Goal: Information Seeking & Learning: Learn about a topic

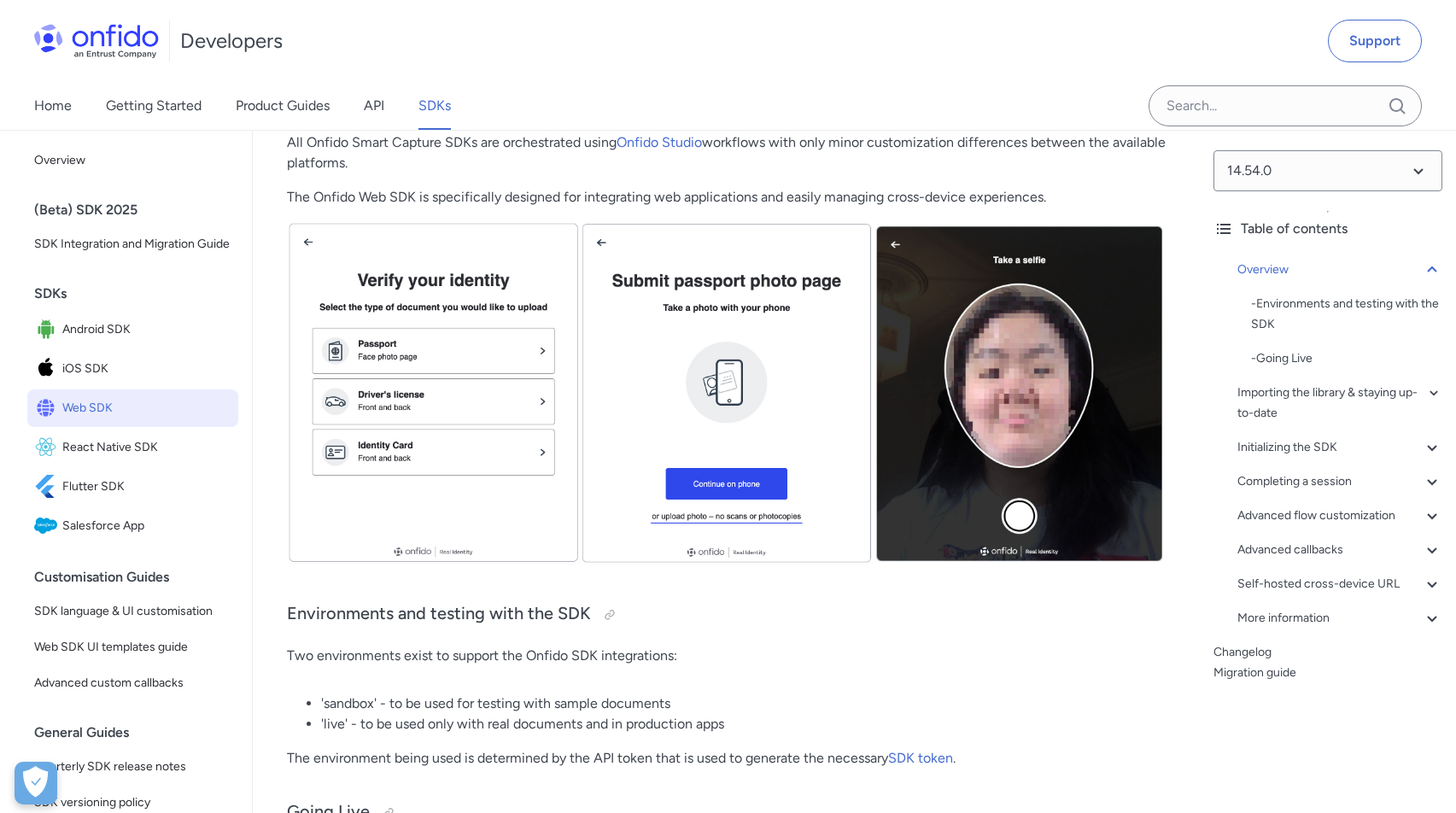
scroll to position [454, 0]
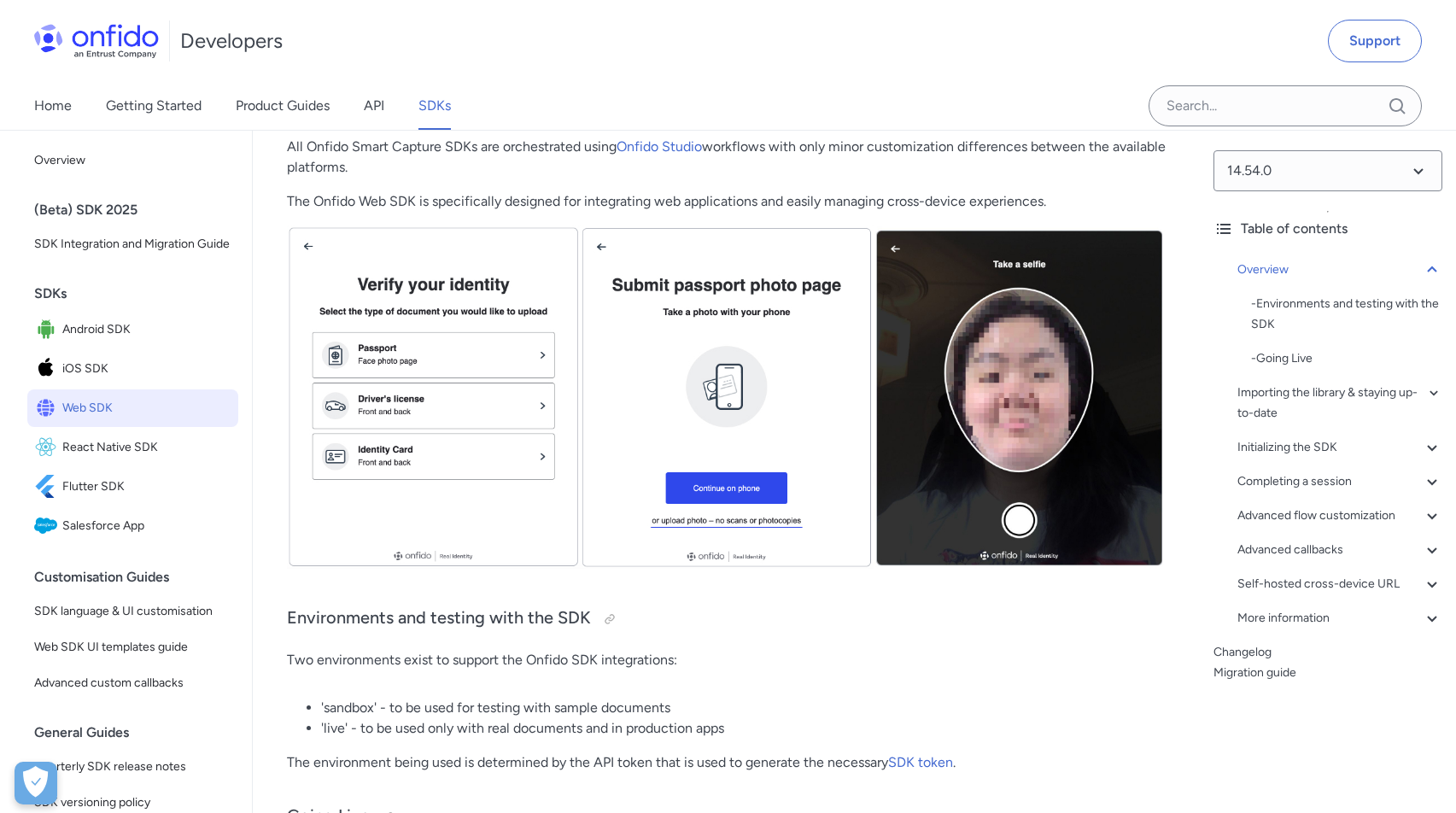
click at [1042, 450] on img at bounding box center [725, 396] width 878 height 343
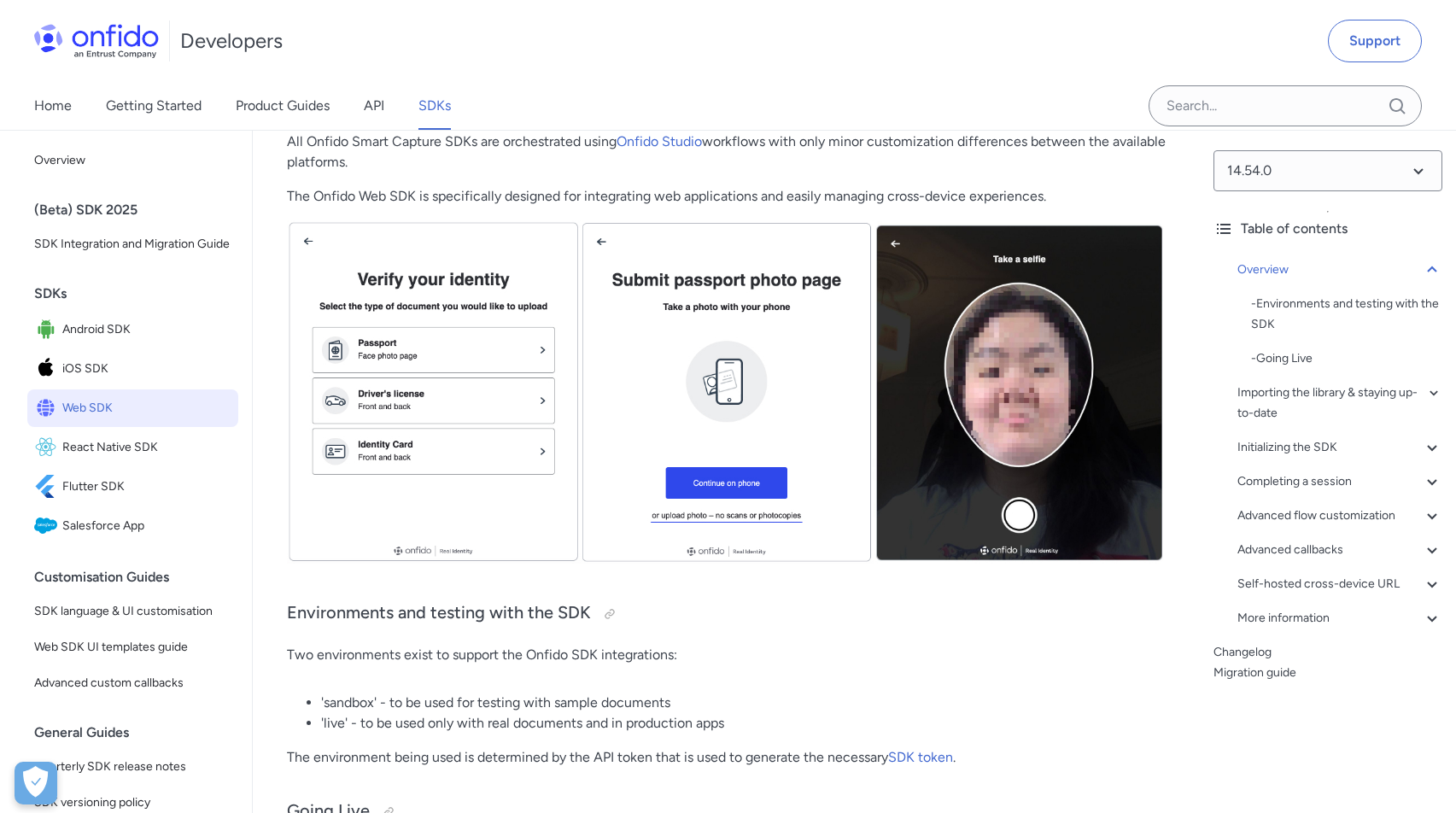
scroll to position [461, 0]
click at [95, 373] on span "iOS SDK" at bounding box center [147, 369] width 169 height 24
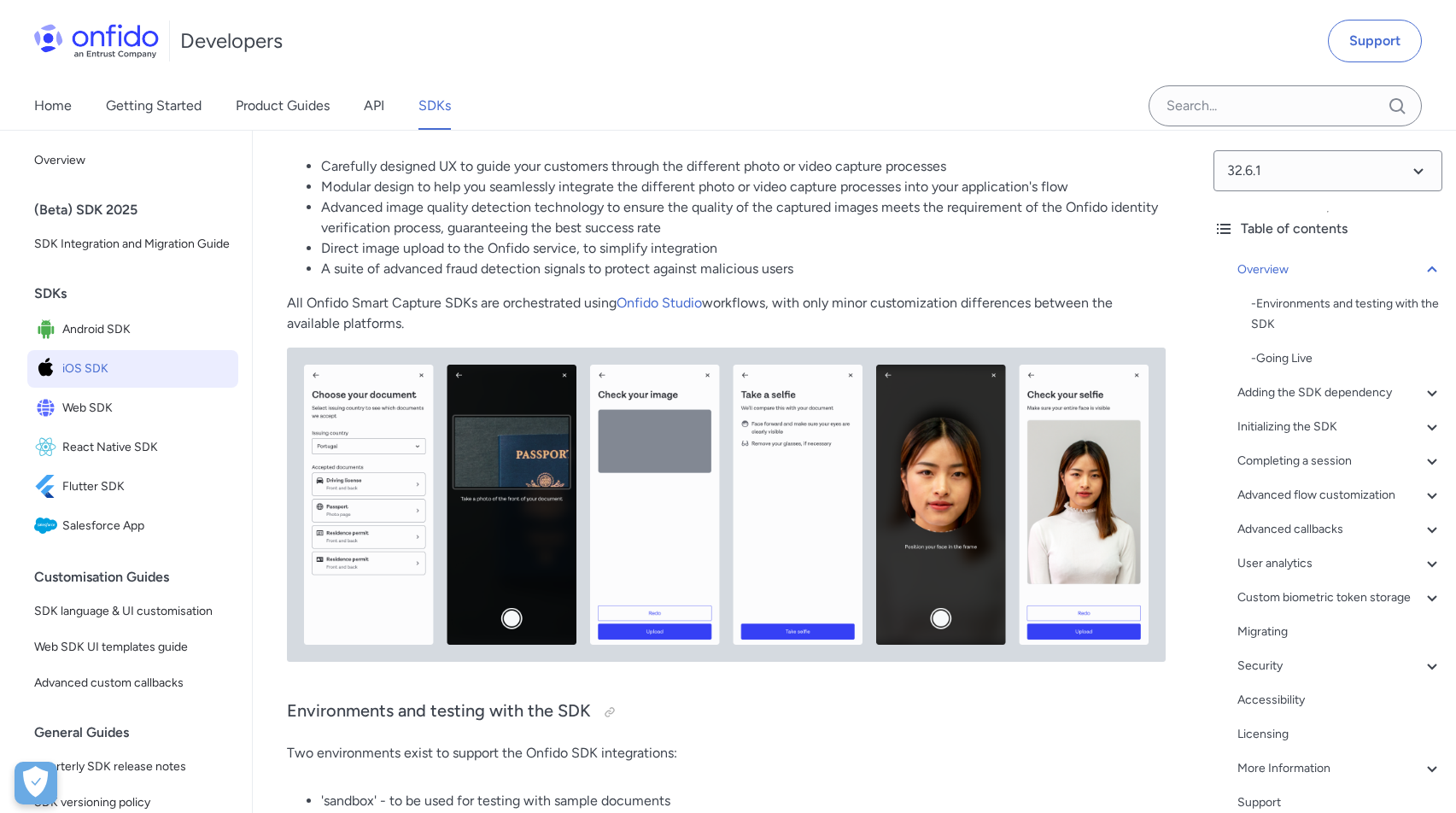
scroll to position [298, 0]
click at [136, 413] on span "Web SDK" at bounding box center [147, 408] width 169 height 24
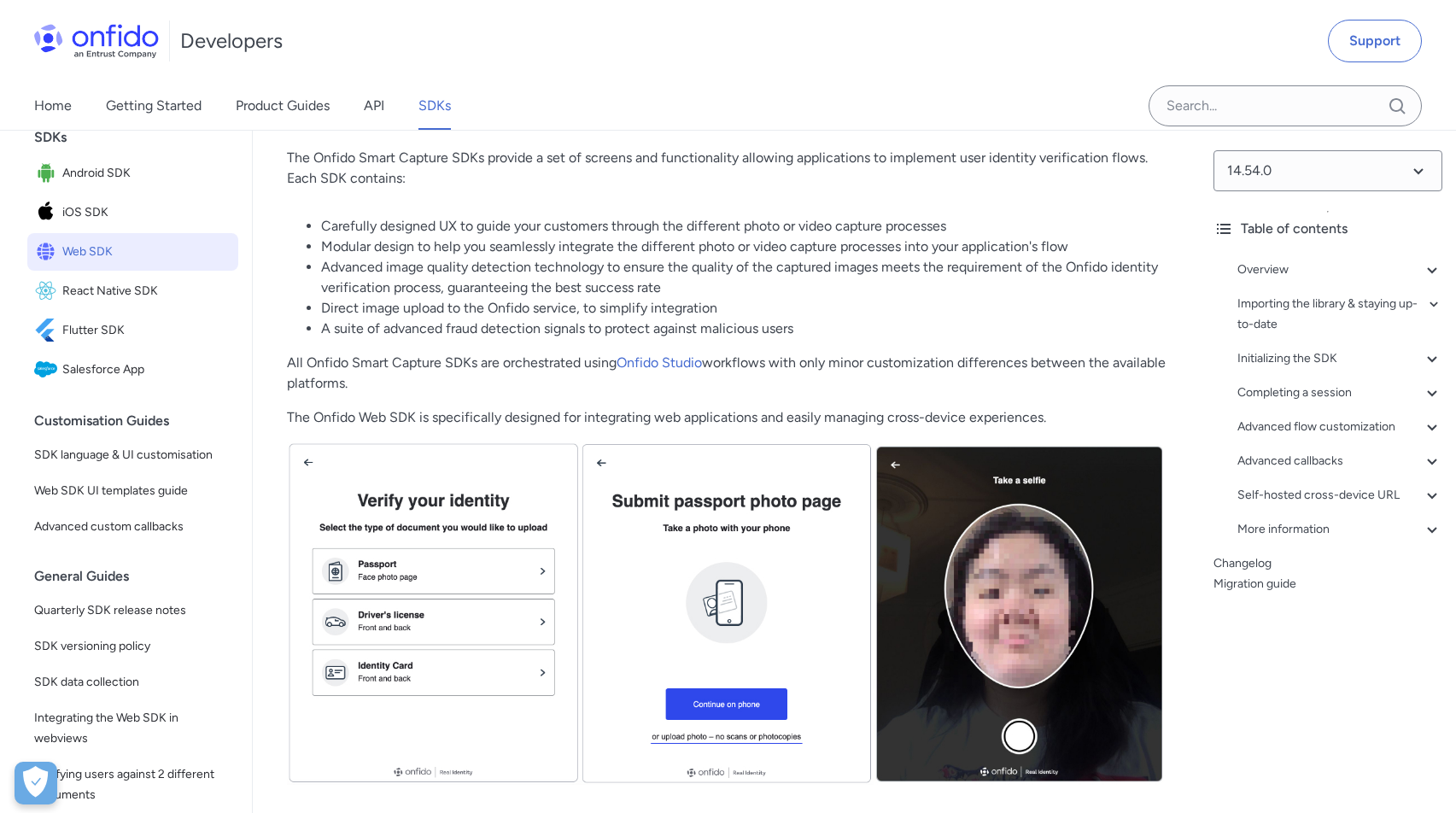
scroll to position [255, 0]
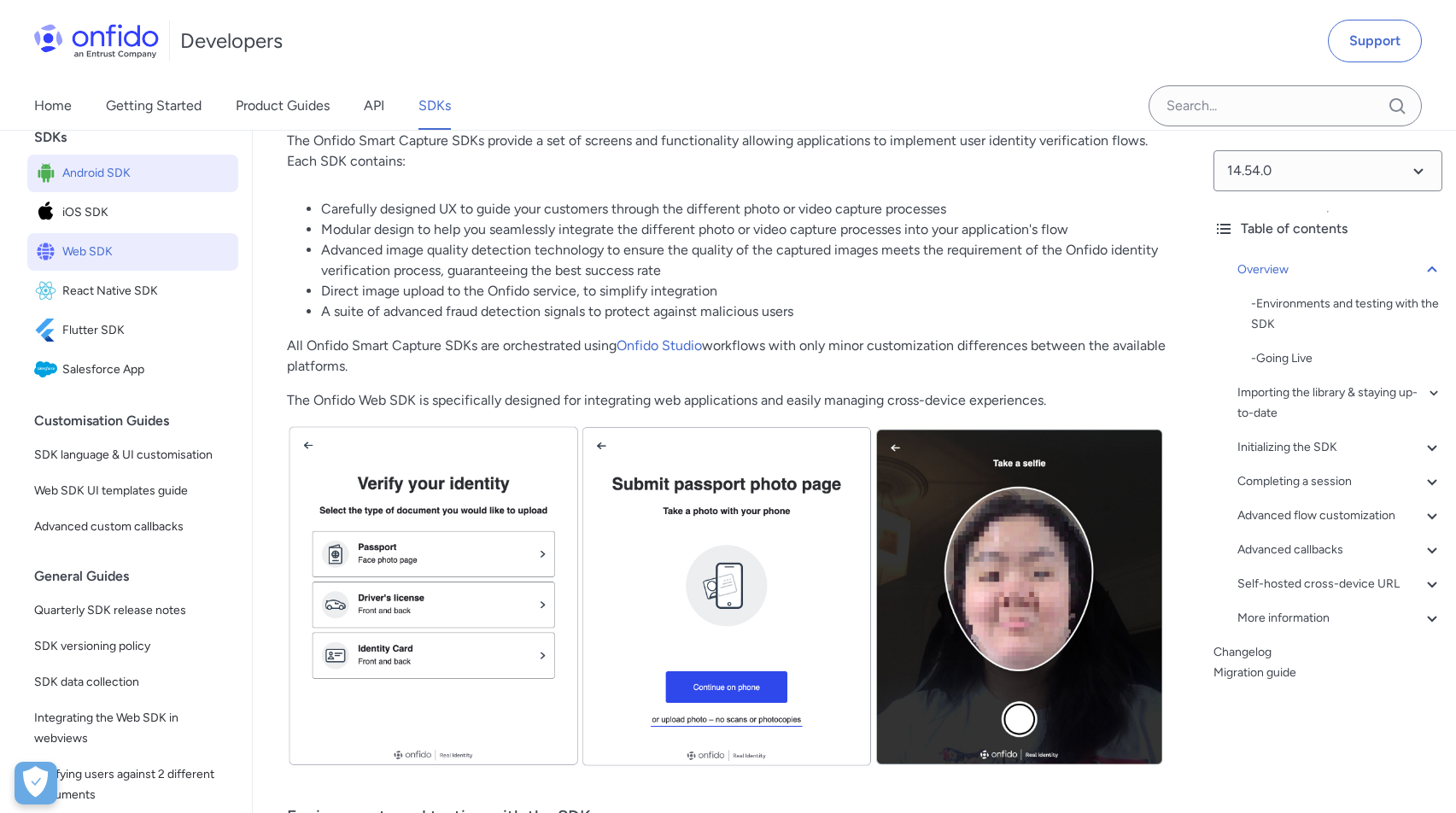
click at [153, 182] on span "Android SDK" at bounding box center [147, 173] width 169 height 24
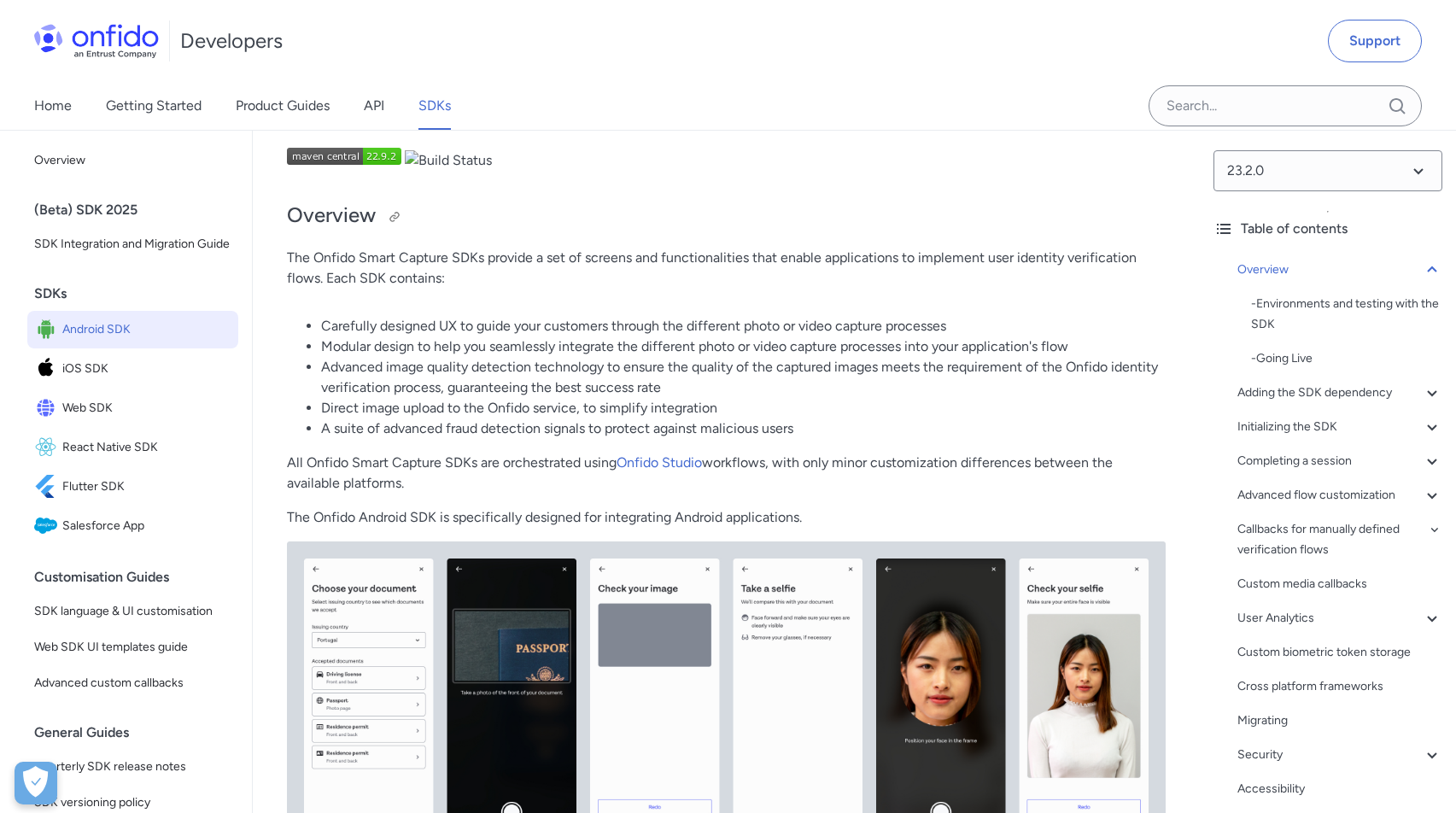
scroll to position [222, 0]
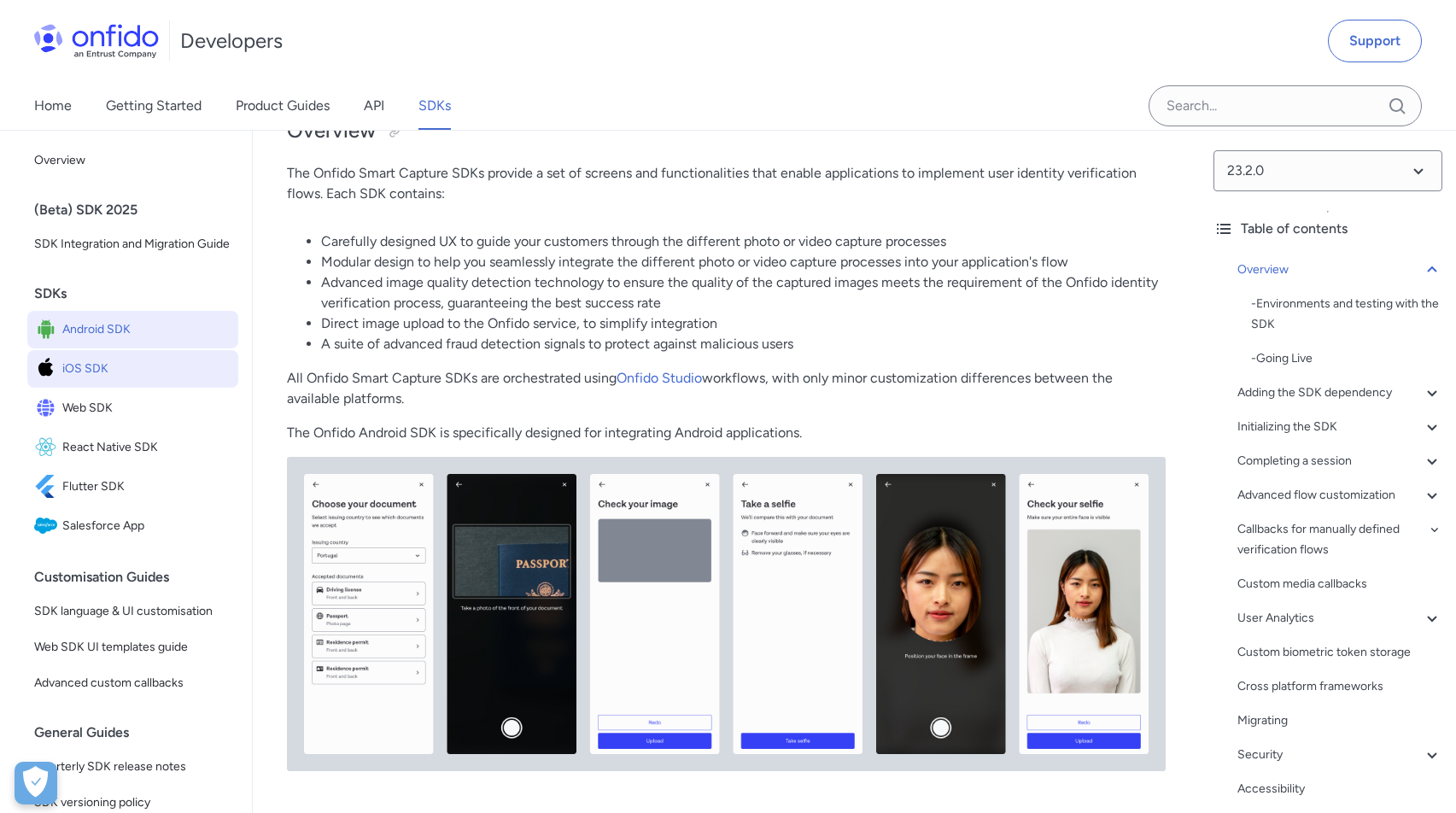
click at [111, 360] on span "iOS SDK" at bounding box center [147, 369] width 169 height 24
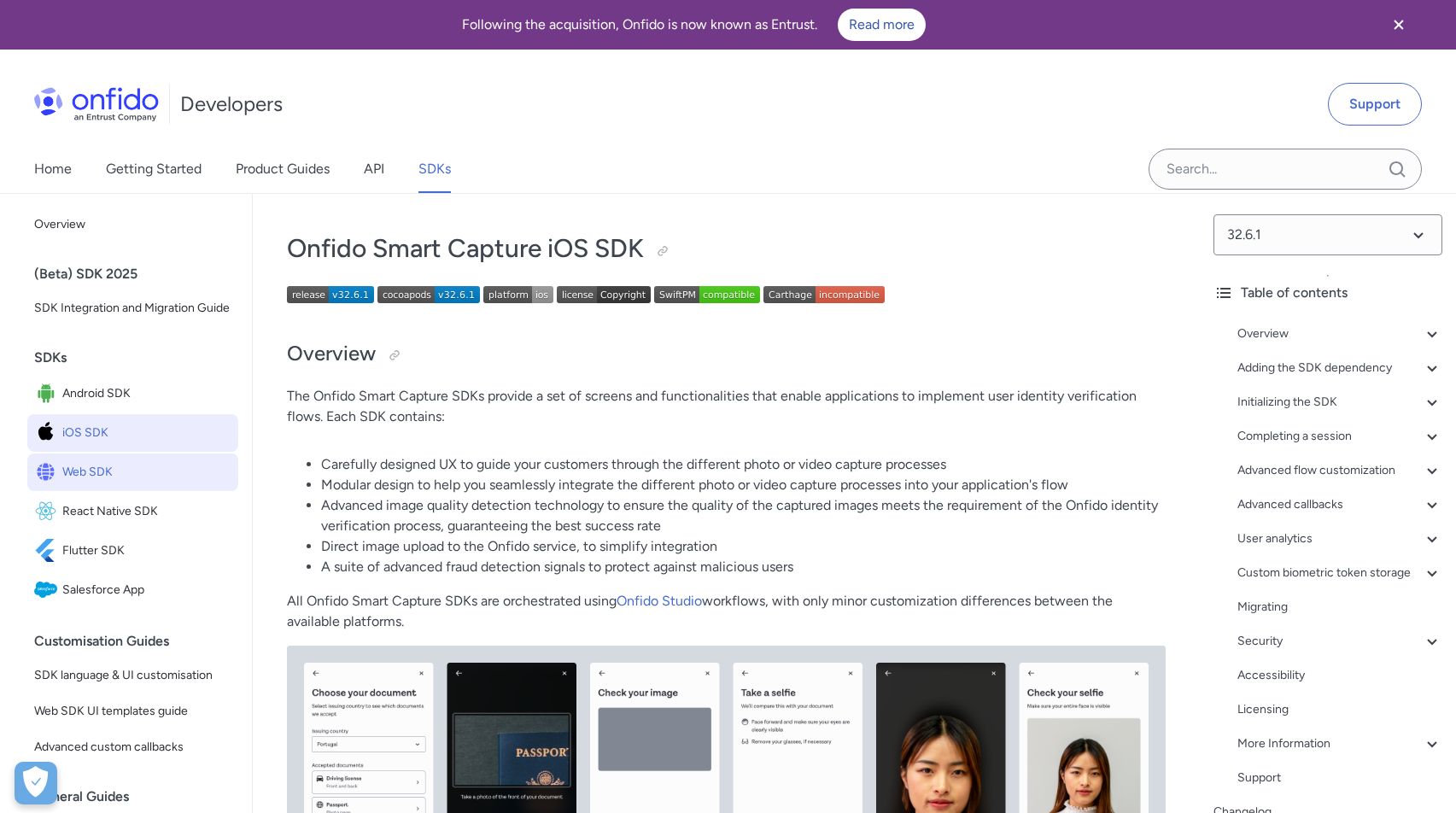
click at [99, 468] on span "Web SDK" at bounding box center [147, 472] width 169 height 24
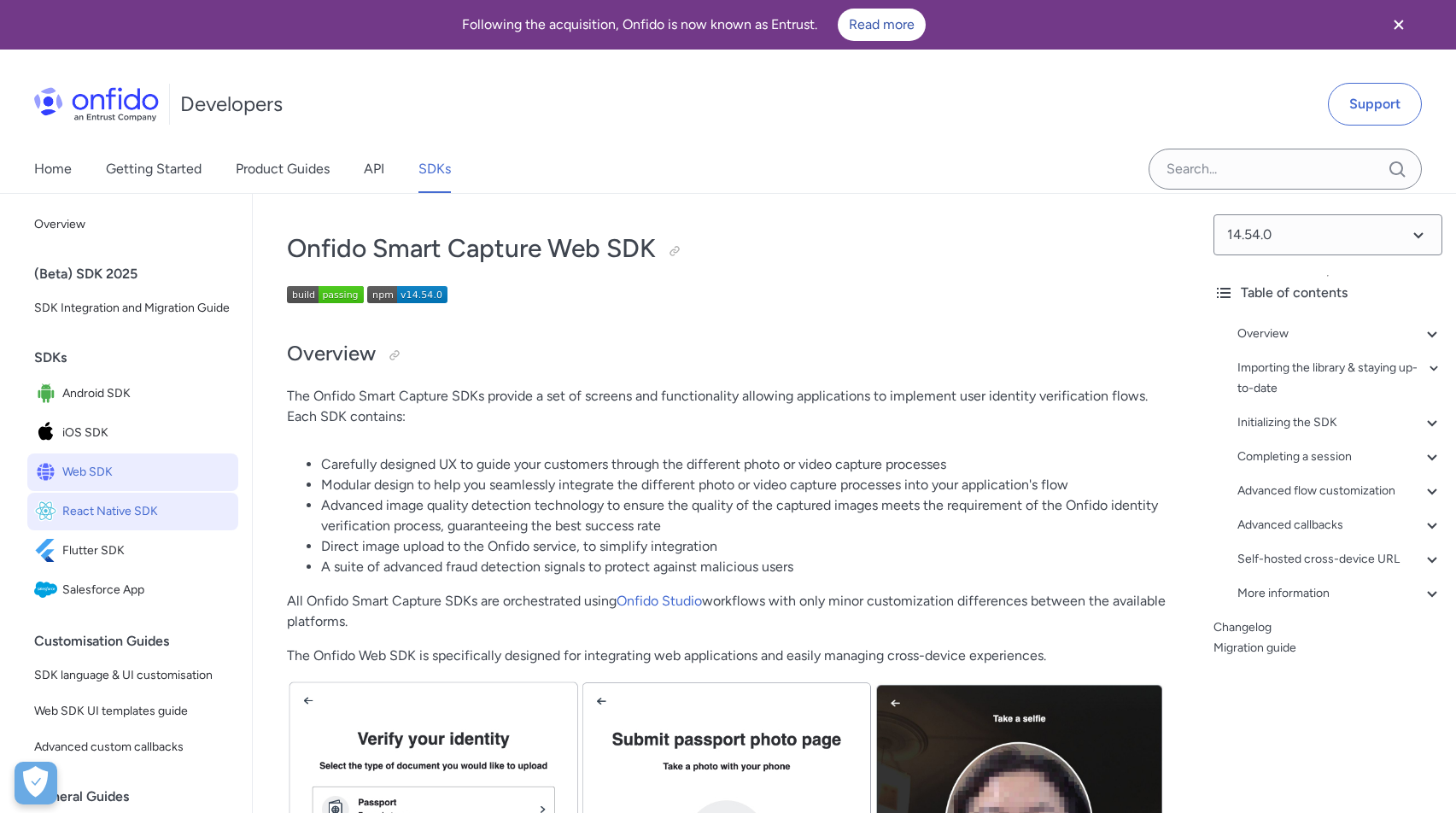
click at [115, 512] on span "React Native SDK" at bounding box center [147, 511] width 169 height 24
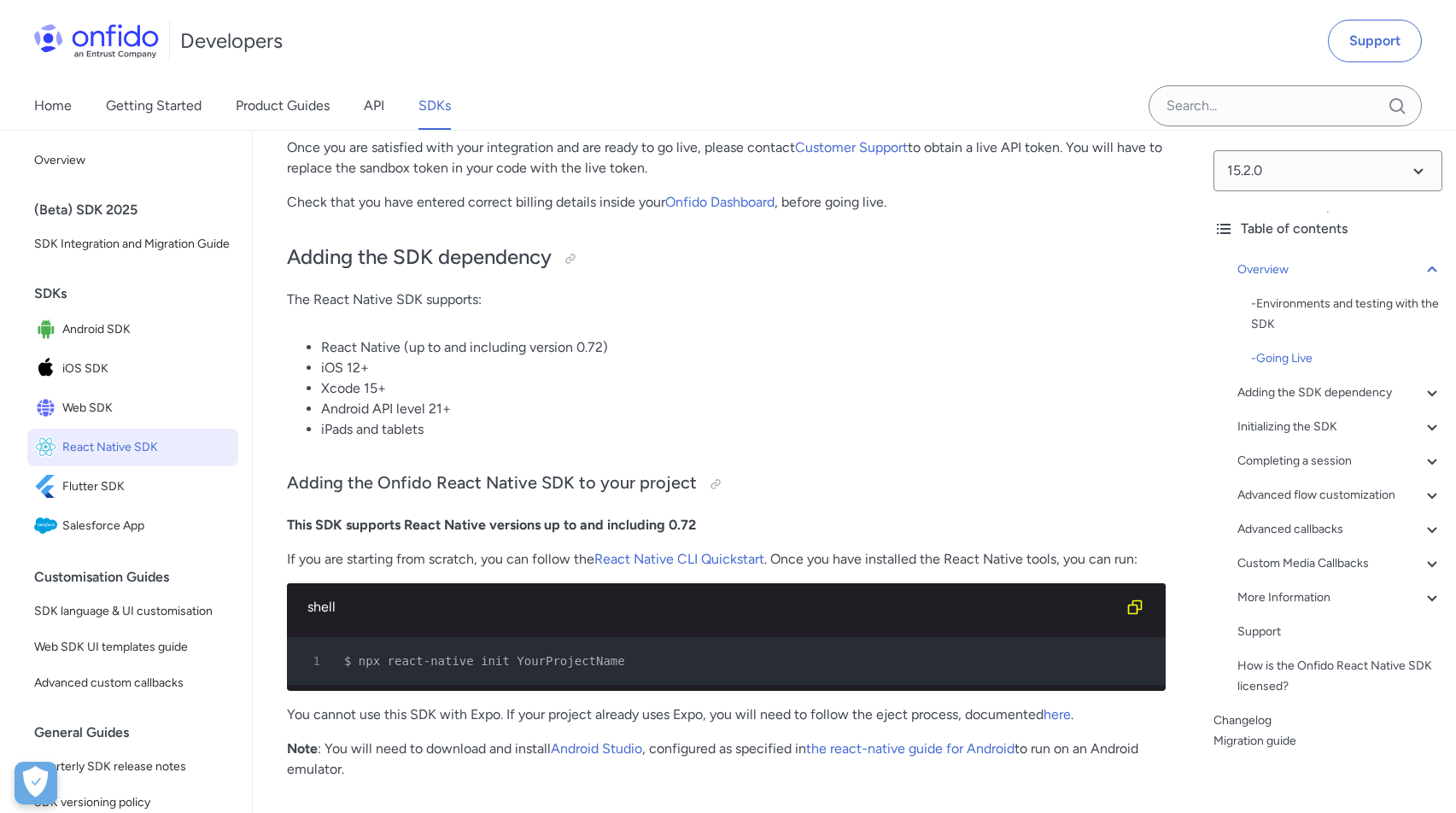
scroll to position [905, 0]
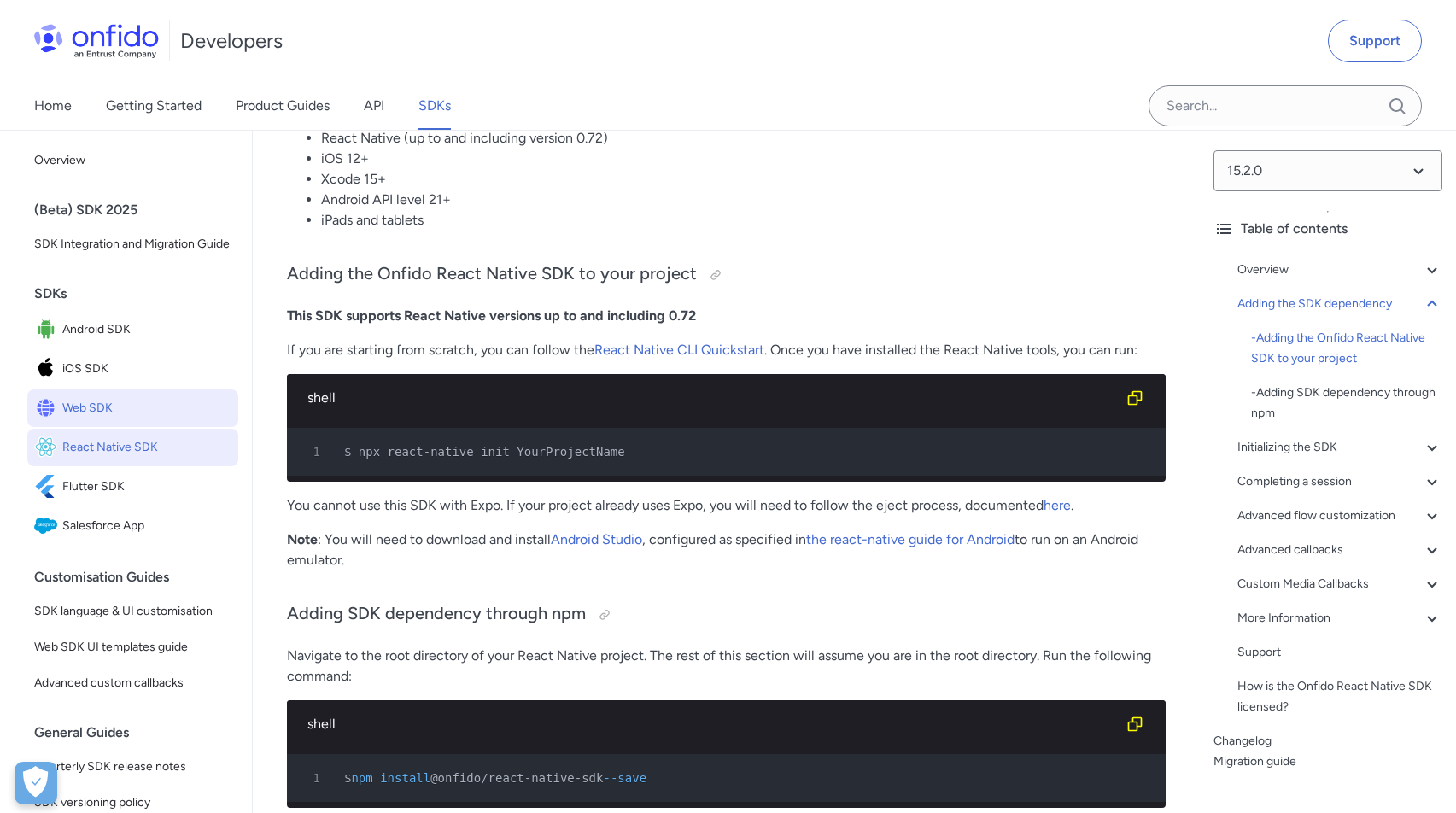
click at [120, 410] on span "Web SDK" at bounding box center [147, 408] width 169 height 24
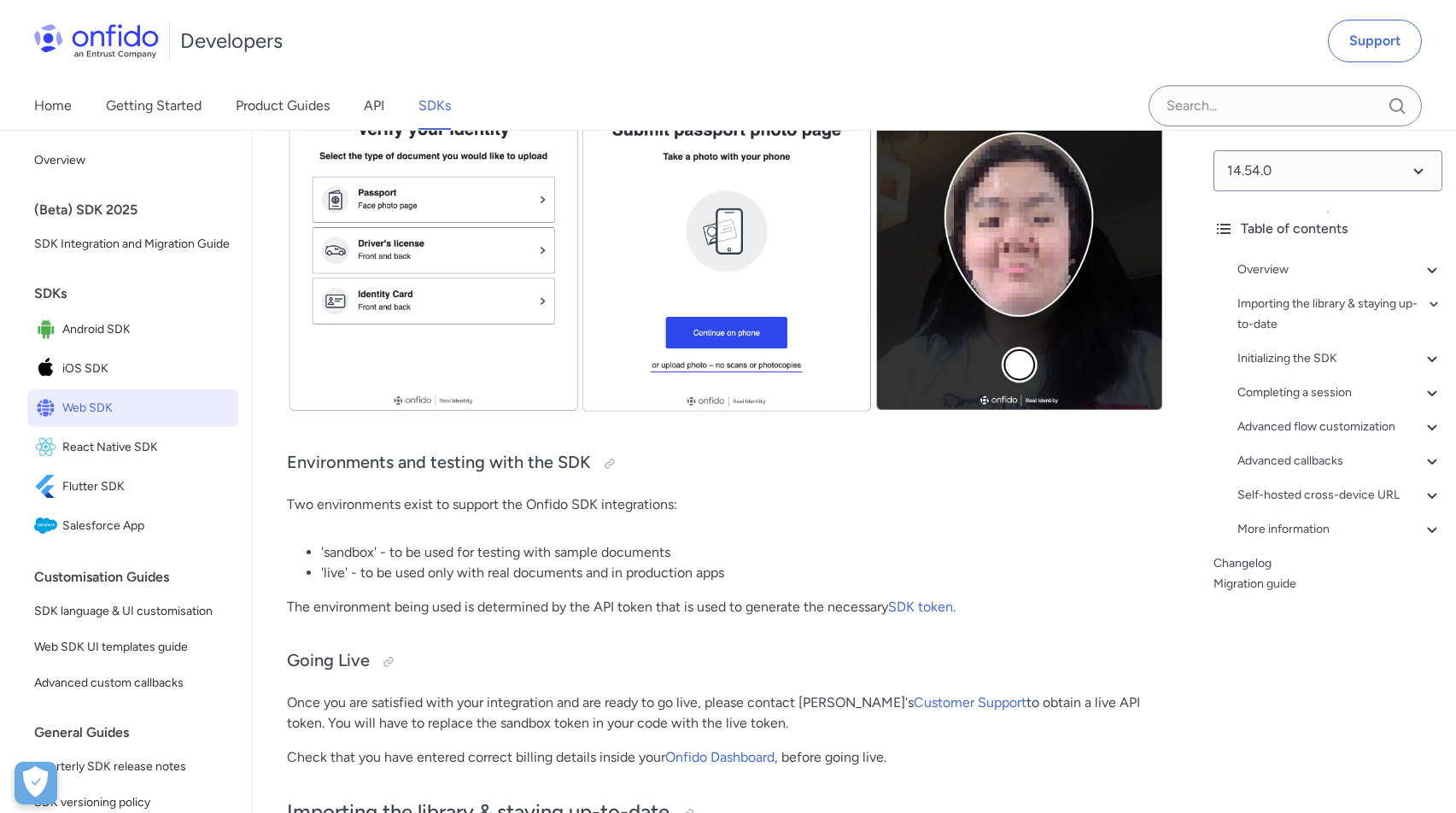
scroll to position [634, 0]
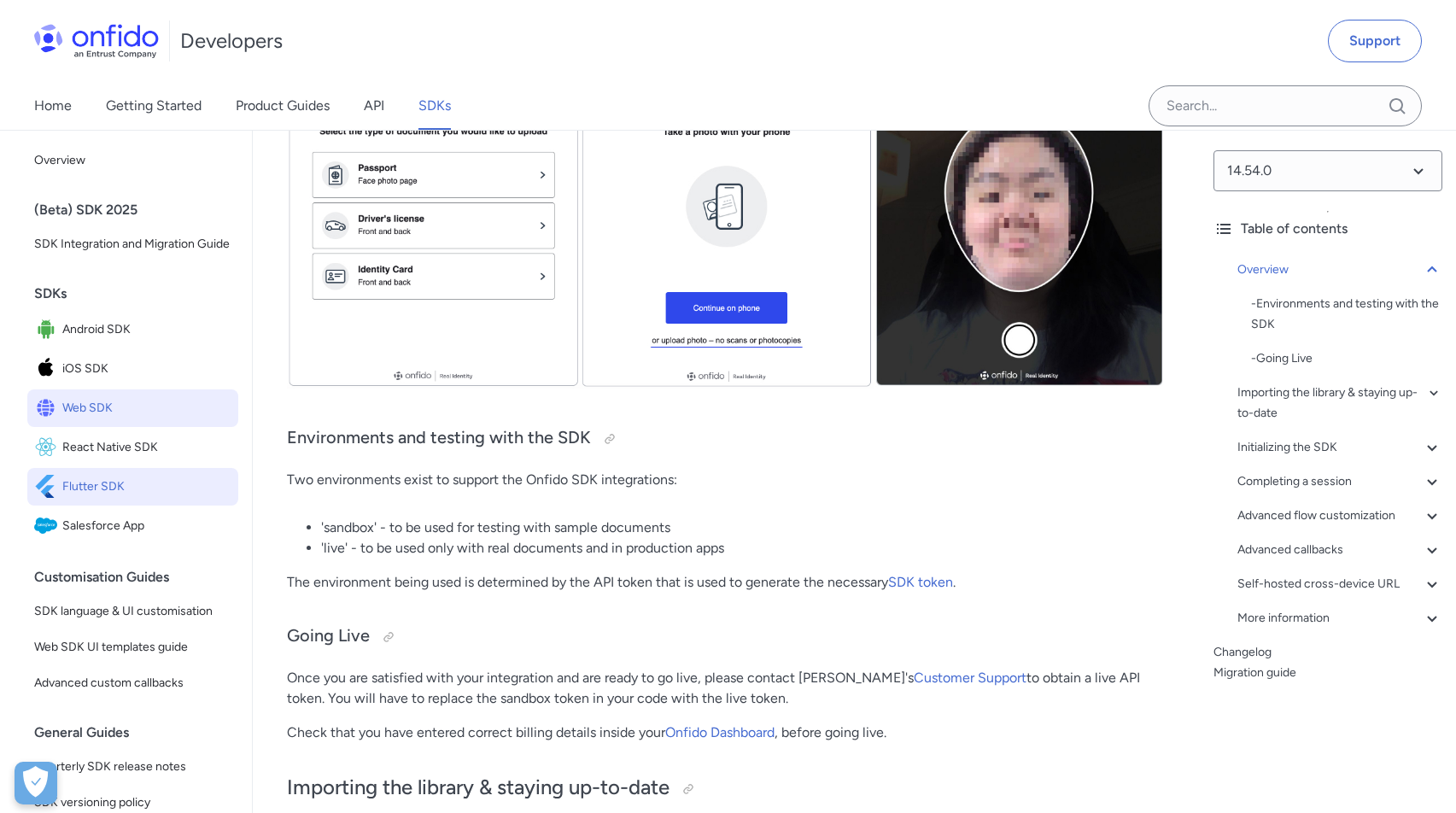
click at [160, 478] on span "Flutter SDK" at bounding box center [147, 486] width 169 height 24
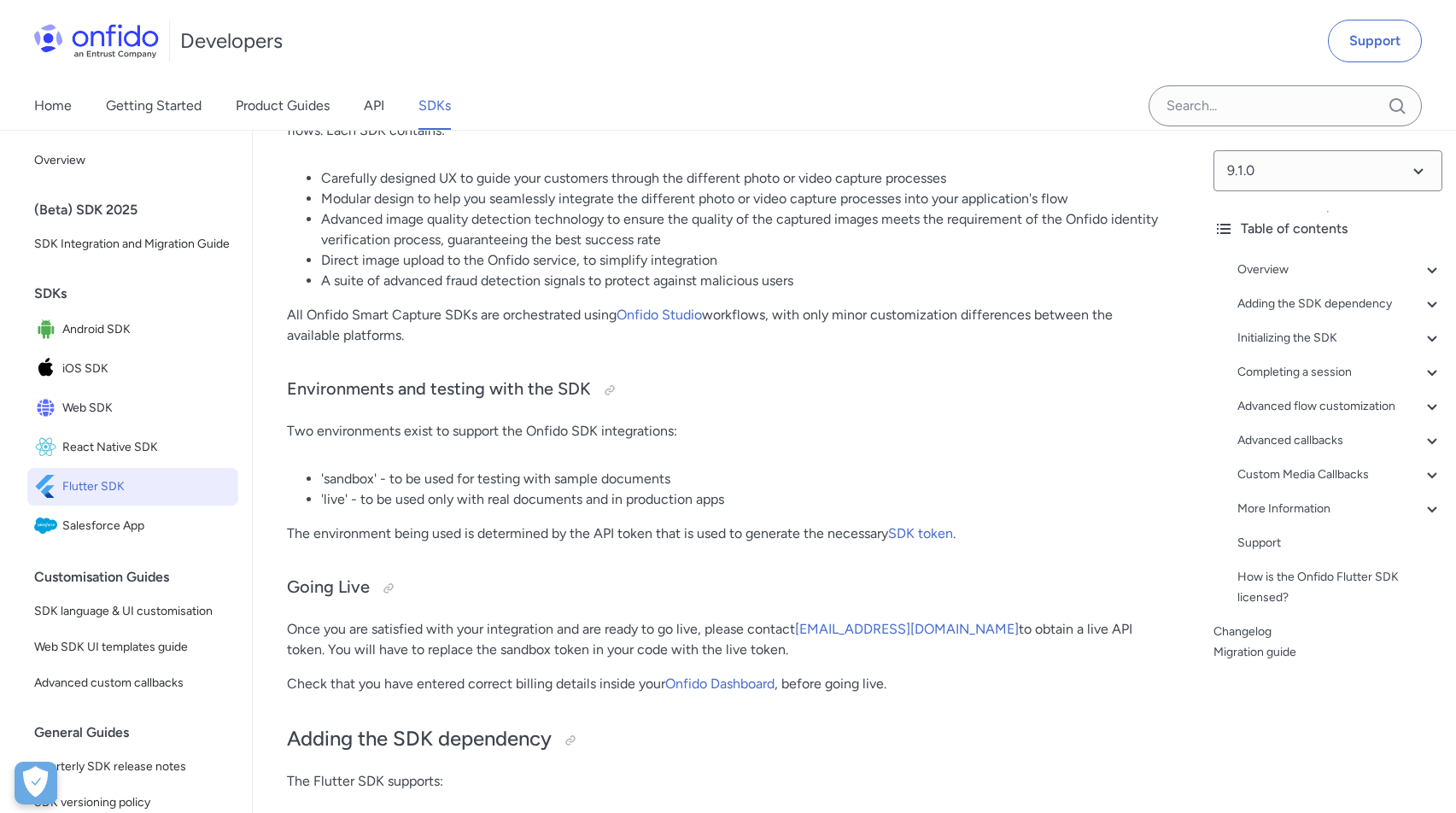
scroll to position [486, 0]
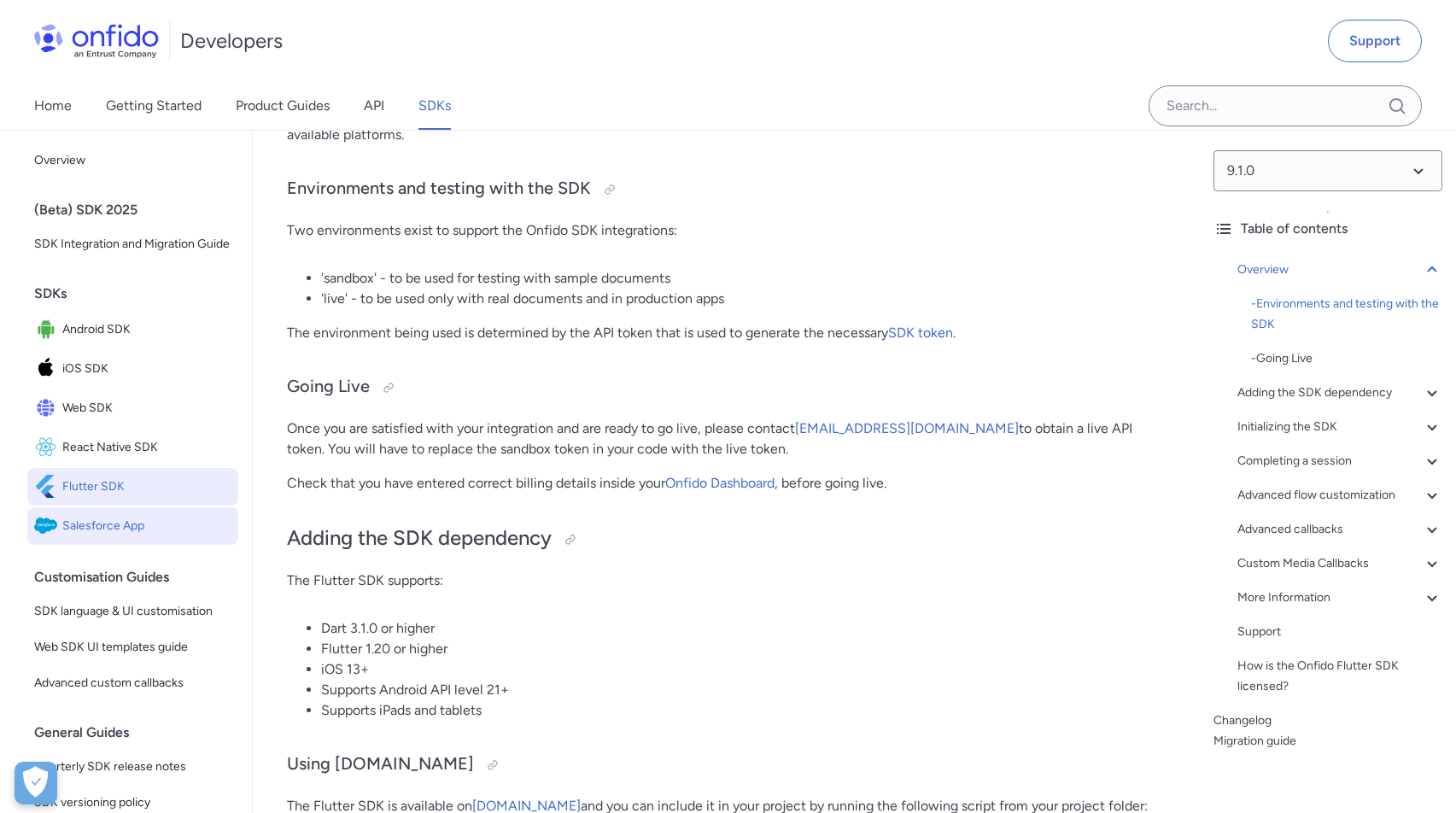
click at [139, 521] on span "Salesforce App" at bounding box center [147, 526] width 169 height 24
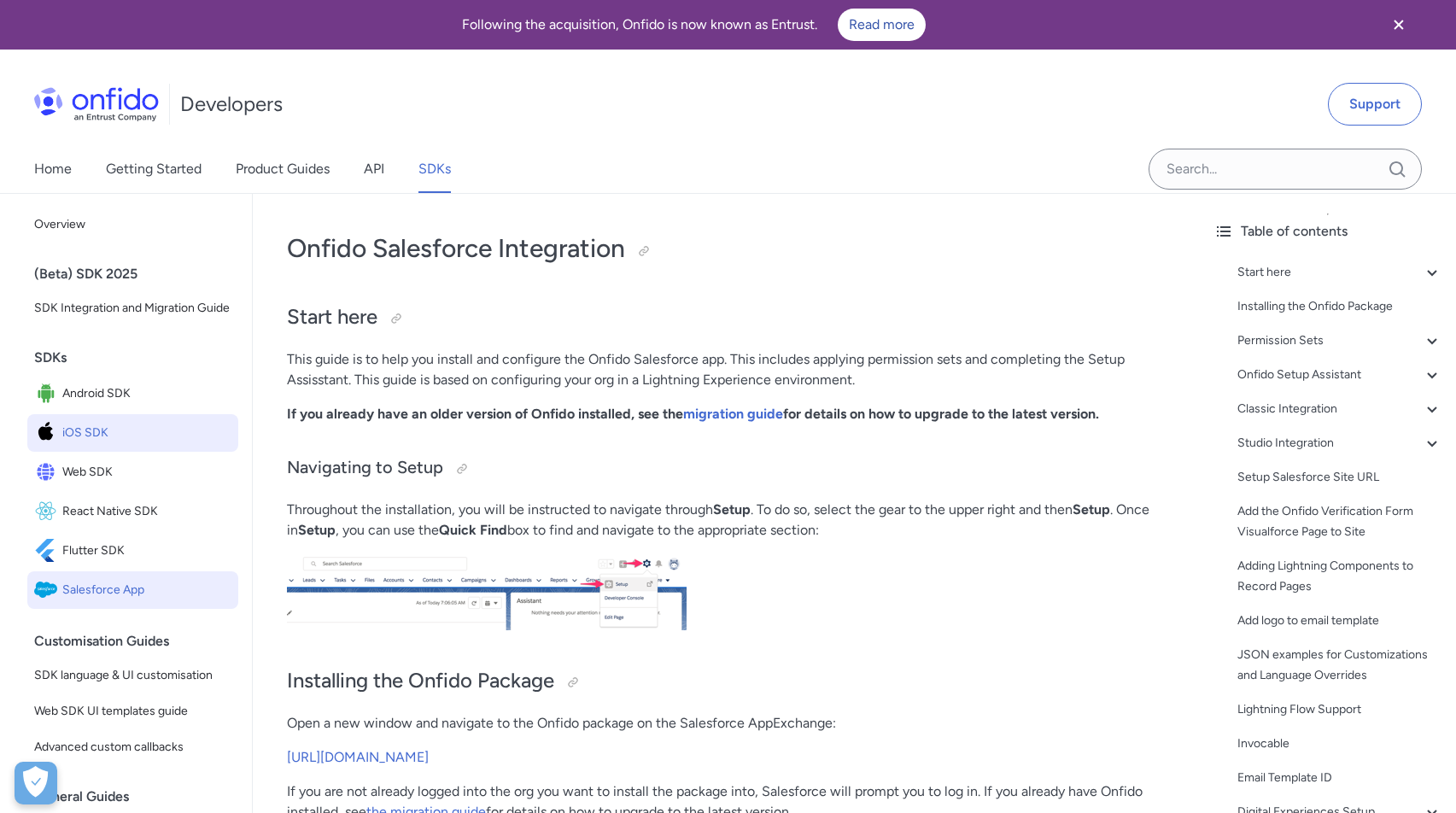
click at [123, 419] on link "iOS SDK" at bounding box center [133, 432] width 211 height 38
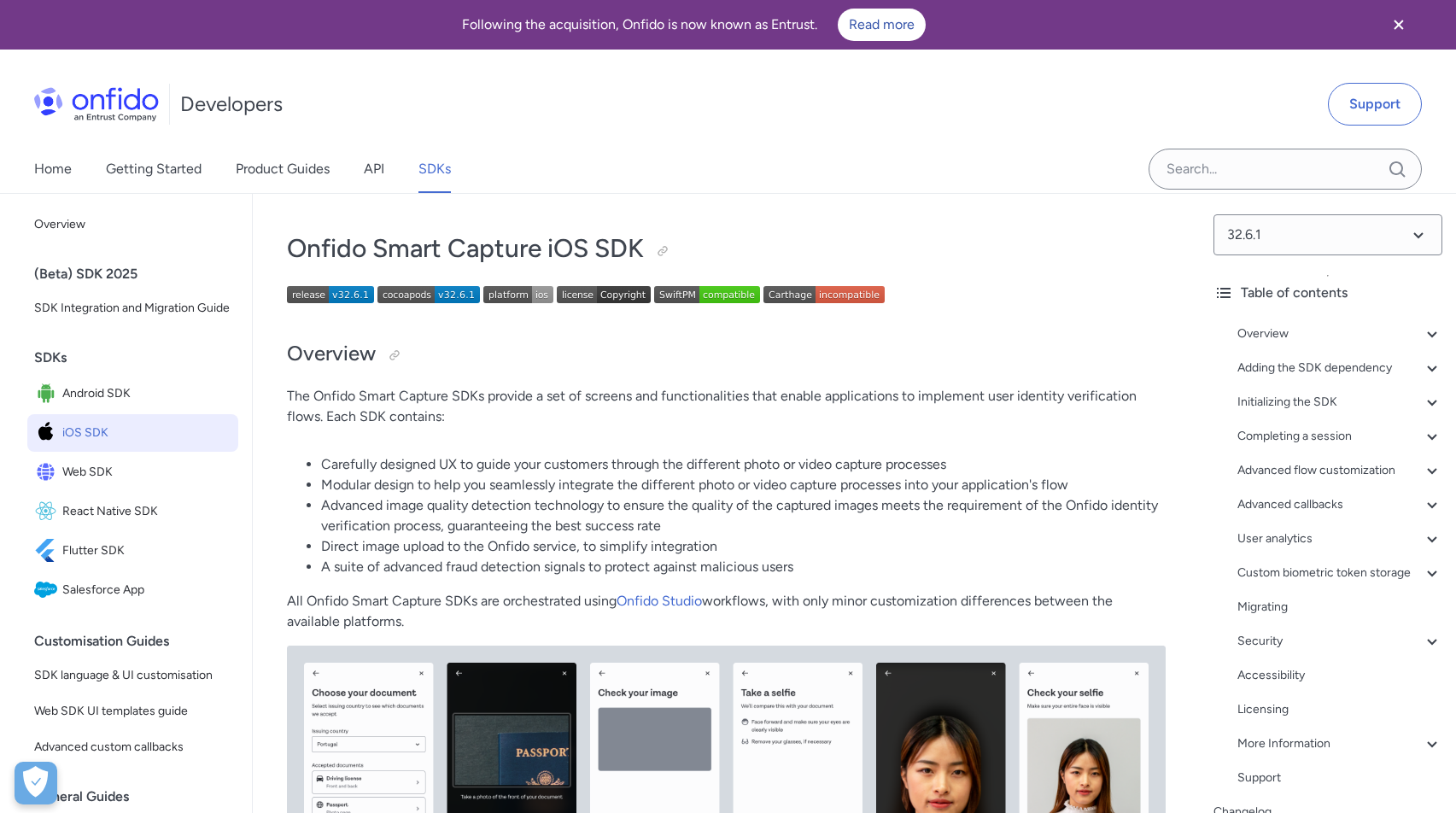
click at [1066, 130] on div "Developers Support" at bounding box center [728, 104] width 1456 height 82
